Goal: Obtain resource: Obtain resource

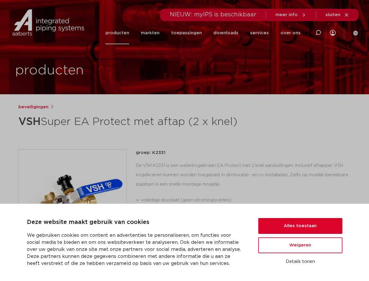
click at [184, 130] on h1 "VSH Super EA Protect met aftap (2 x knel)" at bounding box center [128, 122] width 220 height 18
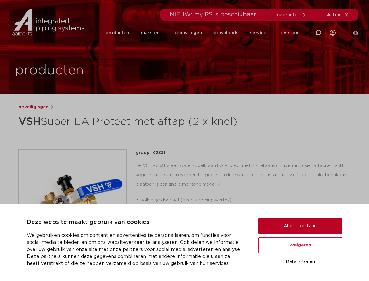
click at [300, 226] on button "Alles toestaan" at bounding box center [300, 226] width 84 height 16
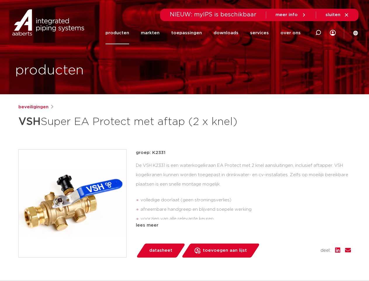
click at [300, 245] on div "groep: K2331 De VSH K2331 is een waterkogelkraan EA Protect met 2 knel aansluit…" at bounding box center [243, 203] width 215 height 108
click at [300, 257] on div "datasheet toevoegen aan lijst opslaan in my IPS verwijder uit lijst deel:" at bounding box center [246, 250] width 210 height 14
click at [206, 33] on li "toepassingen" at bounding box center [186, 33] width 42 height 23
click at [318, 33] on icon at bounding box center [318, 32] width 7 height 7
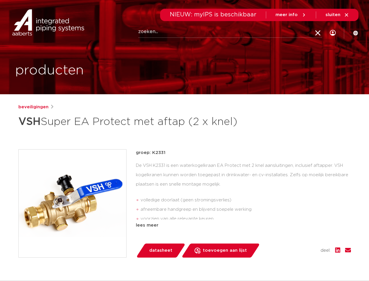
click at [338, 15] on span "sluiten" at bounding box center [333, 15] width 15 height 4
